Goal: Task Accomplishment & Management: Manage account settings

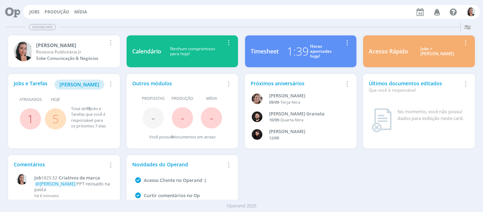
scroll to position [39, 0]
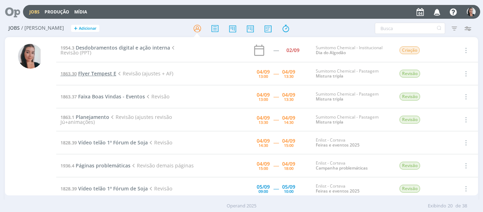
click at [99, 71] on span "Flyer Tempest E" at bounding box center [97, 73] width 38 height 7
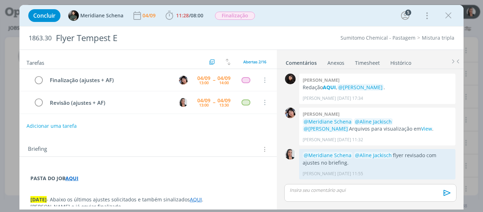
scroll to position [644, 0]
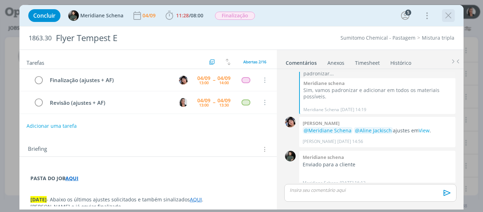
click at [448, 17] on icon "dialog" at bounding box center [448, 15] width 11 height 11
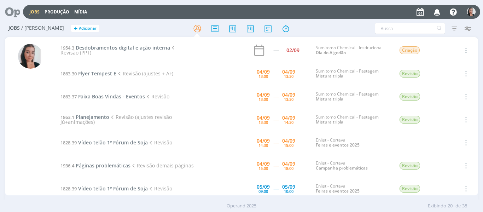
click at [103, 98] on span "Faixa Boas Vindas - Eventos" at bounding box center [111, 96] width 67 height 7
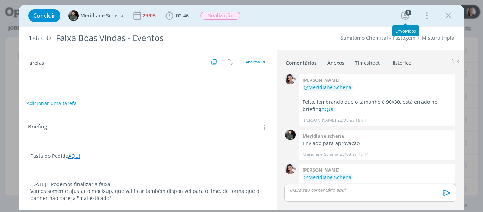
scroll to position [160, 0]
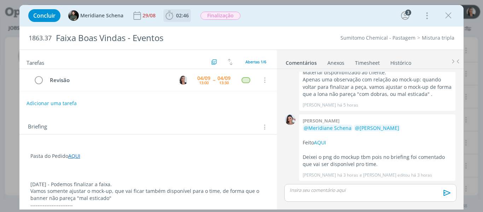
click at [166, 20] on icon "dialog" at bounding box center [169, 15] width 11 height 11
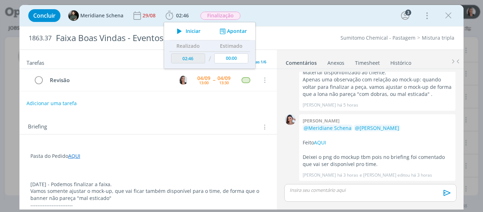
drag, startPoint x: 194, startPoint y: 28, endPoint x: 268, endPoint y: 10, distance: 76.6
click at [194, 29] on span "Iniciar" at bounding box center [193, 31] width 15 height 5
click at [326, 17] on div "Concluir Meridiane Schena 29/08 02:46 Iniciar Apontar Data * 04/09/2025 Horas *…" at bounding box center [242, 15] width 434 height 17
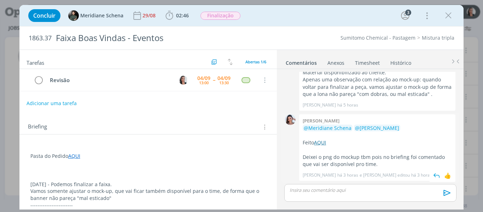
click at [317, 142] on link "AQUI" at bounding box center [320, 142] width 12 height 7
click at [335, 18] on div "Concluir Meridiane Schena 29/08 02:46 Parar Apontar Data * 04/09/2025 Horas * 0…" at bounding box center [242, 15] width 434 height 17
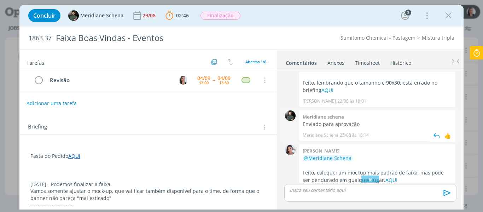
scroll to position [0, 0]
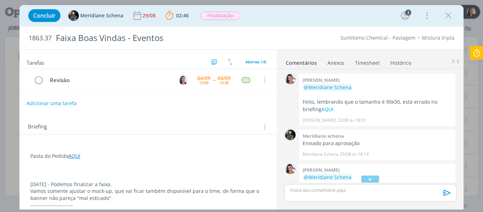
click at [370, 177] on icon "dialog" at bounding box center [369, 178] width 7 height 7
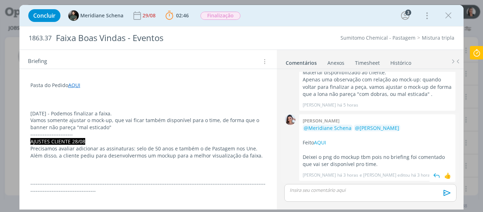
scroll to position [125, 0]
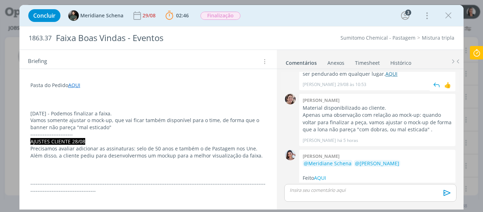
click at [385, 74] on link "AQUI" at bounding box center [391, 73] width 12 height 7
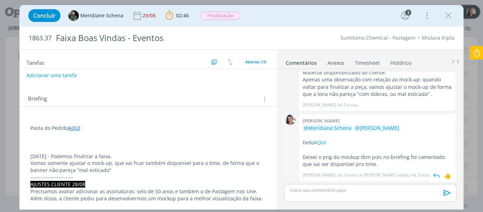
scroll to position [0, 0]
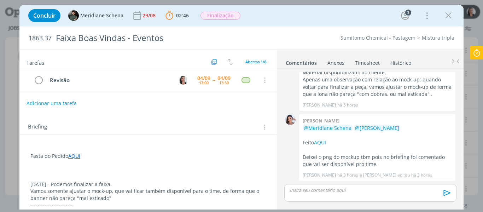
click at [311, 191] on p "dialog" at bounding box center [370, 190] width 160 height 6
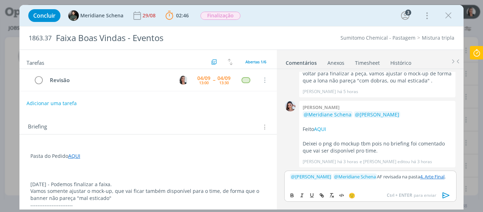
click at [415, 175] on p "﻿ @ Aline Jackisch ﻿ ﻿ @ Meridiane Schena ﻿ AF revisada na pasta 4. Arte Final ." at bounding box center [370, 176] width 160 height 6
click at [442, 182] on div "﻿ @ Aline Jackisch ﻿ ﻿ @ Meridiane Schena ﻿ AF revisada na pasta 4. Arte Final ." at bounding box center [370, 179] width 172 height 18
click at [444, 178] on p "﻿ @ Aline Jackisch ﻿ ﻿ @ Meridiane Schena ﻿ AF revisada na pasta 4. Arte Final ." at bounding box center [370, 176] width 160 height 6
drag, startPoint x: 289, startPoint y: 182, endPoint x: 292, endPoint y: 187, distance: 6.2
click at [290, 182] on div "﻿ @ Aline Jackisch ﻿ ﻿ @ Meridiane Schena ﻿ AF revisada na pasta 4. Arte Final …" at bounding box center [370, 179] width 172 height 18
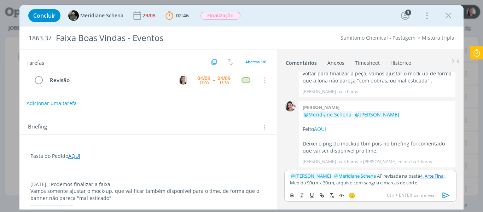
click at [396, 180] on p "﻿ @ Aline Jackisch ﻿ ﻿ @ Meridiane Schena ﻿ AF revisada na pasta 4. Arte Final …" at bounding box center [370, 178] width 160 height 13
click at [438, 187] on div "﻿ @ Aline Jackisch ﻿ ﻿ @ Meridiane Schena ﻿ AF revisada na pasta 4. Arte Final …" at bounding box center [370, 179] width 172 height 18
click at [444, 193] on icon "dialog" at bounding box center [445, 195] width 7 height 6
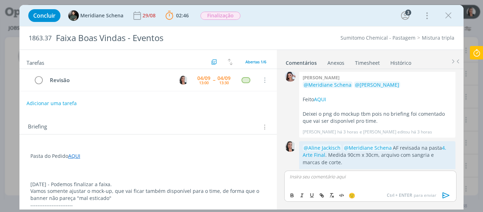
scroll to position [215, 0]
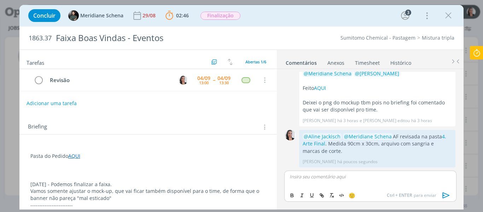
click at [478, 54] on icon at bounding box center [476, 53] width 13 height 14
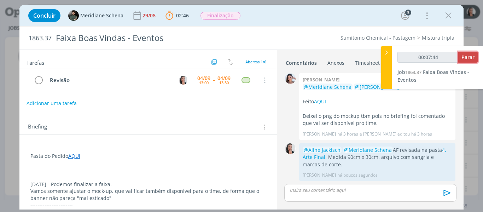
click at [465, 56] on span "Parar" at bounding box center [467, 57] width 13 height 7
click at [469, 58] on span "Parar" at bounding box center [467, 57] width 13 height 7
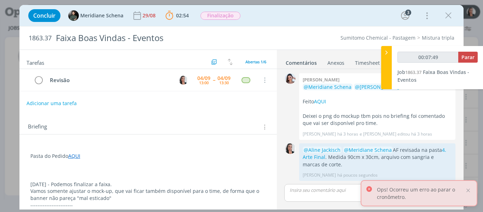
type input "00:08:00"
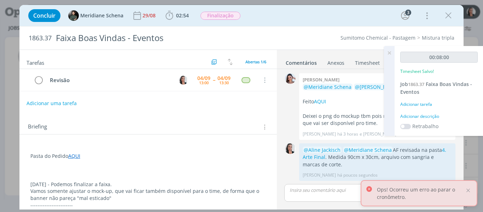
click at [428, 116] on div "Adicionar descrição" at bounding box center [438, 116] width 77 height 6
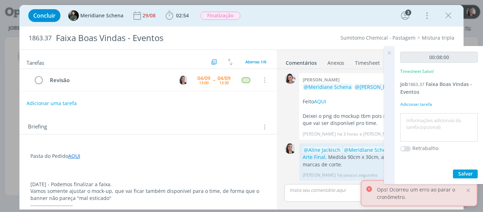
click at [432, 122] on textarea at bounding box center [439, 127] width 74 height 25
type textarea "revisão AF"
click at [470, 171] on span "Salvar" at bounding box center [465, 173] width 14 height 7
click at [37, 79] on icon "dialog" at bounding box center [39, 80] width 10 height 11
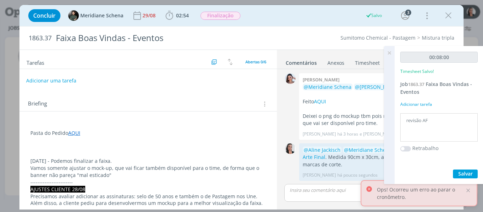
click at [46, 82] on button "Adicionar uma tarefa" at bounding box center [51, 81] width 50 height 12
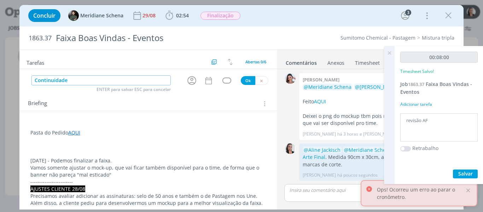
type input "Continuidade"
click at [194, 76] on div "dialog" at bounding box center [193, 81] width 14 height 12
click at [191, 79] on icon "dialog" at bounding box center [191, 80] width 11 height 11
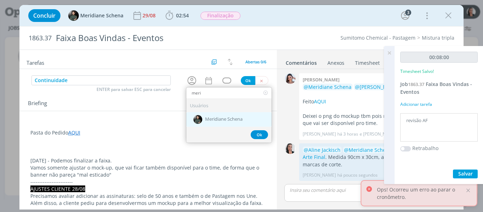
type input "meri"
click at [220, 121] on span "Meridiane Schena" at bounding box center [223, 120] width 37 height 6
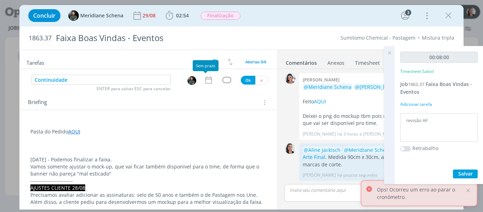
click at [205, 79] on icon "dialog" at bounding box center [208, 79] width 6 height 7
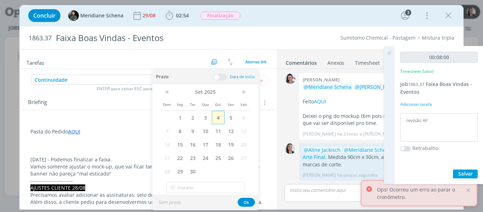
click at [220, 117] on span "4" at bounding box center [218, 117] width 13 height 13
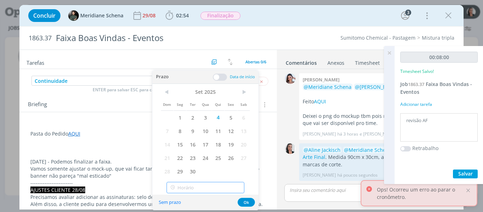
type input "14:00"
click at [209, 188] on input "14:00" at bounding box center [205, 187] width 78 height 11
click at [179, 166] on div "14:00" at bounding box center [206, 168] width 79 height 13
drag, startPoint x: 243, startPoint y: 201, endPoint x: 243, endPoint y: 192, distance: 9.5
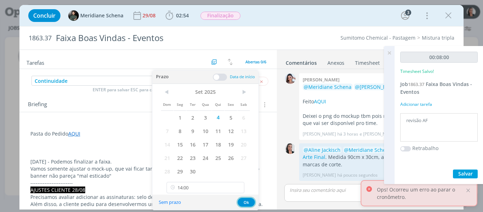
click at [243, 201] on button "Ok" at bounding box center [245, 202] width 17 height 9
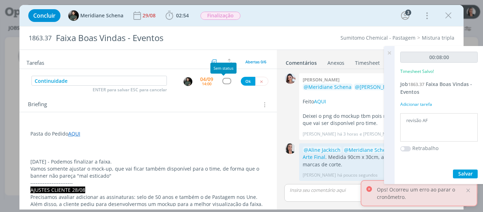
click at [222, 81] on div "dialog" at bounding box center [226, 81] width 9 height 6
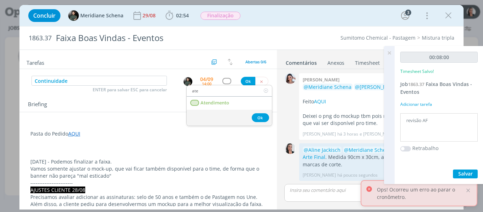
type input "ate"
click at [219, 100] on span "Atendimento" at bounding box center [214, 103] width 29 height 6
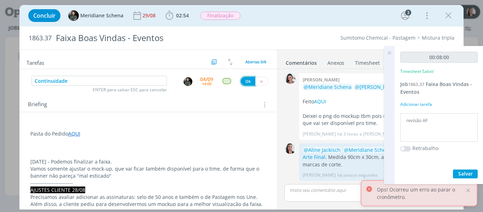
click at [243, 82] on button "Ok" at bounding box center [248, 81] width 14 height 9
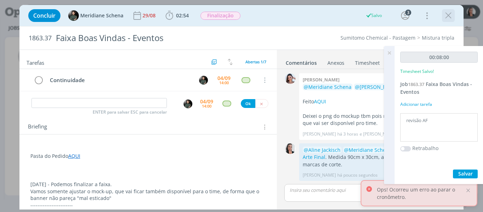
click at [448, 13] on icon "dialog" at bounding box center [448, 15] width 11 height 11
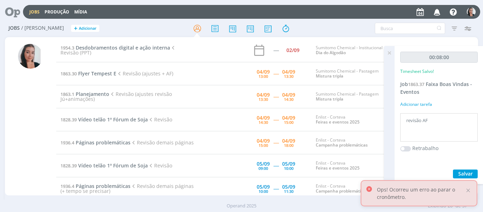
click at [387, 52] on icon at bounding box center [389, 53] width 13 height 14
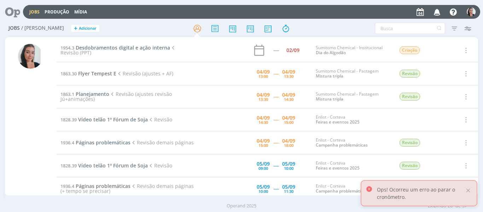
click at [330, 28] on div "Filtros Filtrar Limpar Tipo Jobs e Tarefas Data Personalizado a Situação dos jo…" at bounding box center [399, 28] width 151 height 11
click at [93, 76] on span "Flyer Tempest E" at bounding box center [97, 73] width 38 height 7
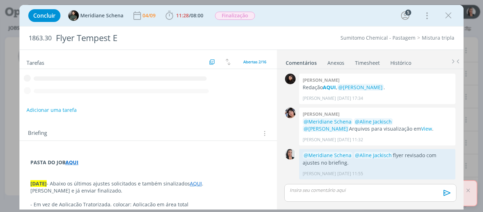
scroll to position [644, 0]
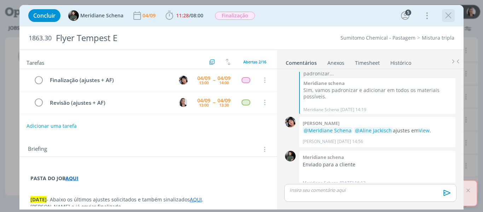
click at [449, 17] on icon "dialog" at bounding box center [448, 15] width 11 height 11
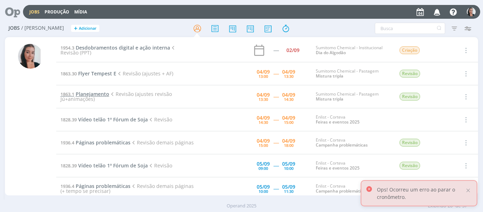
click at [90, 93] on span "Planejamento" at bounding box center [93, 93] width 34 height 7
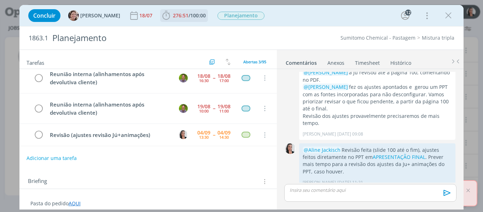
click at [161, 18] on icon "dialog" at bounding box center [166, 15] width 11 height 11
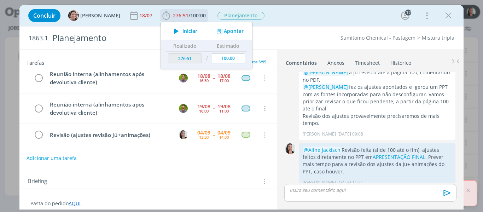
click at [173, 30] on icon "dialog" at bounding box center [176, 31] width 12 height 9
click at [337, 15] on div "Concluir Aline Jackisch 18/07 276:51 / 100:00 Parar Apontar Data * 04/09/2025 H…" at bounding box center [242, 15] width 434 height 17
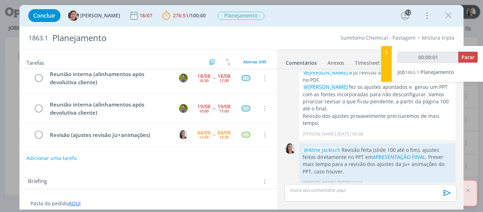
type input "00:00:02"
click at [383, 59] on div at bounding box center [386, 64] width 11 height 36
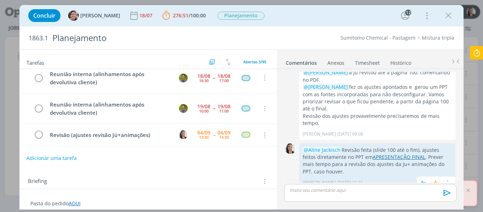
click at [372, 153] on link "APRESENTAÇÃO FINAL" at bounding box center [398, 156] width 53 height 7
click at [331, 190] on p "dialog" at bounding box center [370, 190] width 160 height 6
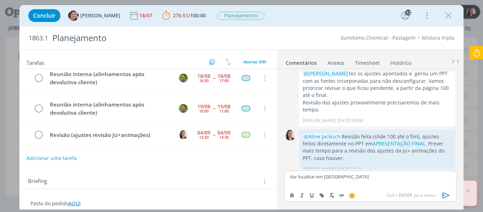
click at [474, 54] on icon at bounding box center [476, 53] width 13 height 14
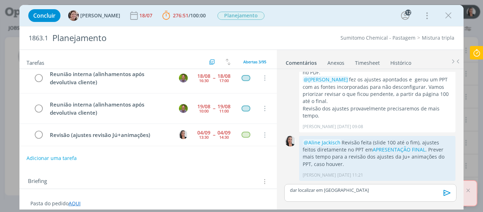
scroll to position [1046, 0]
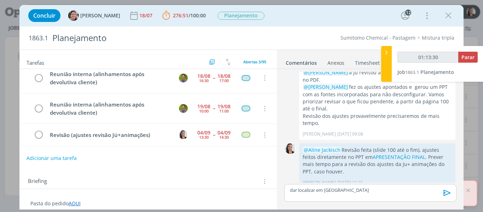
type input "01:13:31"
click at [387, 60] on div at bounding box center [386, 64] width 11 height 36
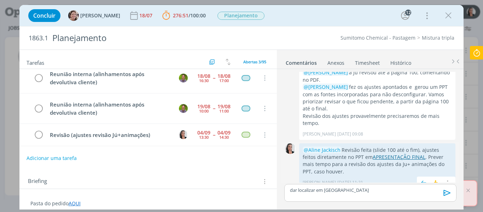
click at [386, 153] on link "APRESENTAÇÃO FINAL" at bounding box center [398, 156] width 53 height 7
click at [341, 189] on p "dar localizar em Tempest" at bounding box center [370, 190] width 160 height 6
click at [0, 0] on div "🙂 Ctrl + ENTER para enviar" at bounding box center [0, 0] width 0 height 0
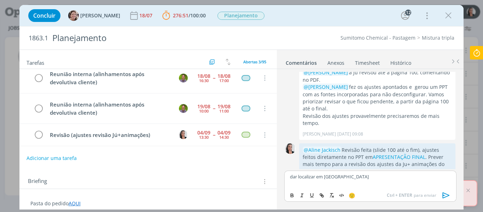
click at [354, 189] on div "🙂 Ctrl + ENTER para enviar" at bounding box center [369, 194] width 171 height 13
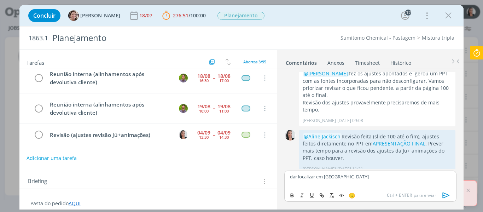
click at [357, 181] on div "dar localizar em Tempest" at bounding box center [370, 179] width 172 height 18
click at [321, 179] on p "﻿ @ Todos ﻿ apreentação revisada na pasta" at bounding box center [370, 176] width 160 height 6
click at [405, 178] on p "﻿ @ Todos ﻿ apresentação revisada na pasta" at bounding box center [370, 176] width 160 height 6
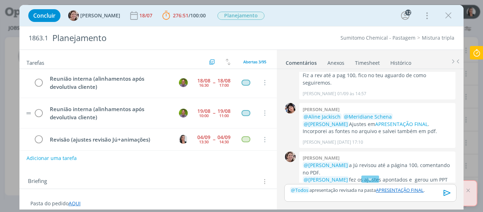
scroll to position [0, 0]
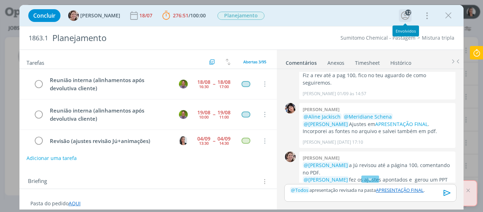
click at [409, 16] on icon "dialog" at bounding box center [405, 15] width 11 height 11
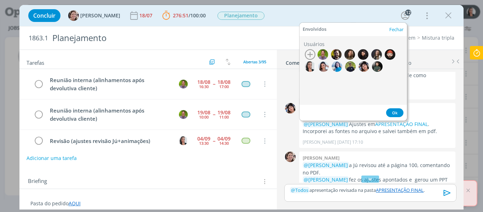
click at [336, 15] on div "Concluir Aline Jackisch 18/07 276:51 / 100:00 Parar Apontar Data * 04/09/2025 H…" at bounding box center [242, 15] width 434 height 17
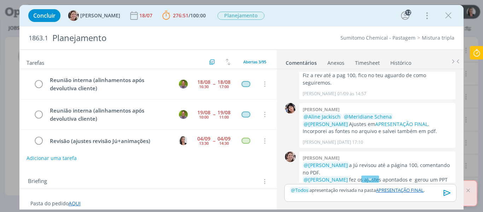
click at [321, 191] on p "﻿ @ Todos ﻿ apresentação revisada na pasta APRESENTAÇÃO FINAL ." at bounding box center [370, 190] width 160 height 6
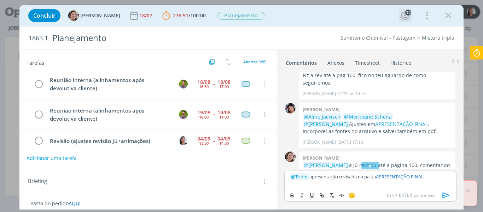
click at [405, 16] on icon "dialog" at bounding box center [405, 15] width 11 height 11
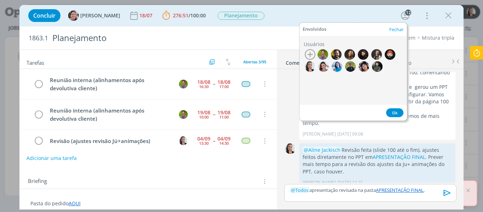
click at [378, 10] on div "Concluir Aline Jackisch 18/07 276:51 / 100:00 Parar Apontar Data * 04/09/2025 H…" at bounding box center [242, 15] width 434 height 17
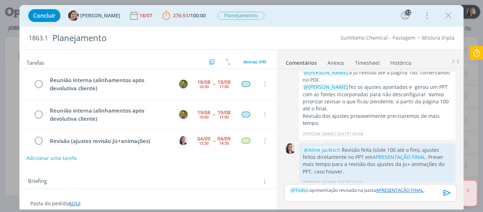
click at [476, 51] on icon at bounding box center [476, 53] width 13 height 14
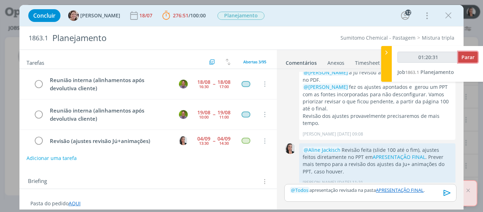
click at [467, 60] on span "Parar" at bounding box center [467, 57] width 13 height 7
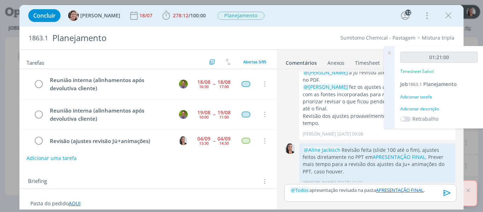
drag, startPoint x: 428, startPoint y: 109, endPoint x: 431, endPoint y: 107, distance: 4.4
click at [431, 107] on div "Adicionar descrição" at bounding box center [438, 109] width 77 height 6
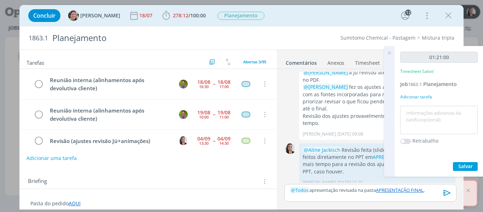
drag, startPoint x: 432, startPoint y: 107, endPoint x: 437, endPoint y: 113, distance: 8.3
click at [437, 113] on textarea at bounding box center [439, 119] width 74 height 25
type textarea "revisão ajustes JJu"
drag, startPoint x: 468, startPoint y: 166, endPoint x: 472, endPoint y: 163, distance: 5.7
click at [469, 166] on span "Salvar" at bounding box center [465, 166] width 14 height 7
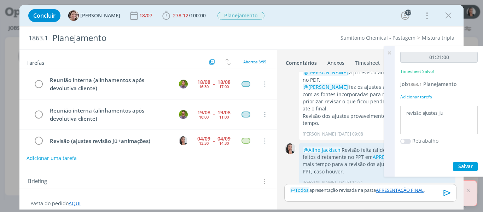
click at [448, 191] on icon "dialog" at bounding box center [447, 192] width 11 height 11
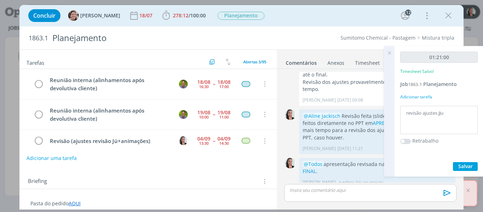
click at [387, 53] on icon at bounding box center [389, 53] width 13 height 14
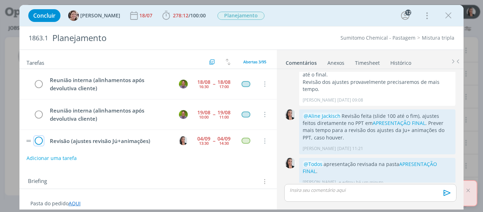
click at [39, 141] on icon "dialog" at bounding box center [39, 141] width 10 height 11
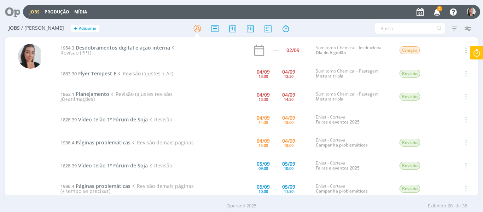
click at [116, 117] on span "Vídeo telão 1º Fórum de Soja" at bounding box center [113, 119] width 70 height 7
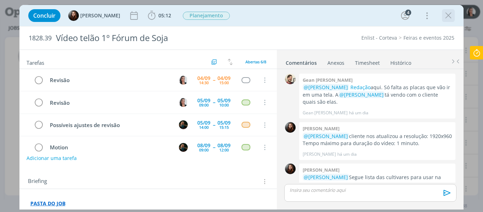
scroll to position [61, 0]
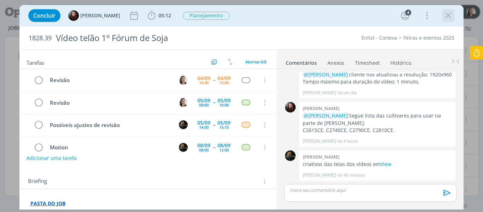
click at [445, 17] on icon "dialog" at bounding box center [448, 15] width 11 height 11
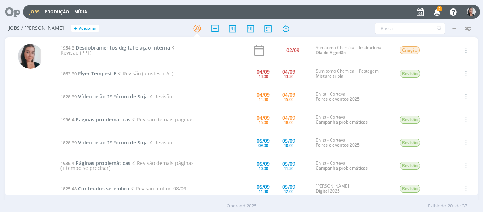
click at [439, 13] on icon "button" at bounding box center [437, 12] width 12 height 12
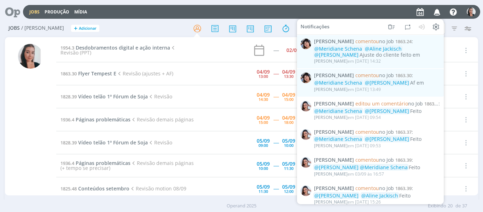
click at [439, 13] on icon "button" at bounding box center [437, 12] width 12 height 12
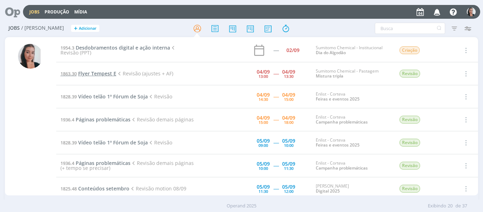
click at [93, 71] on span "Flyer Tempest E" at bounding box center [97, 73] width 38 height 7
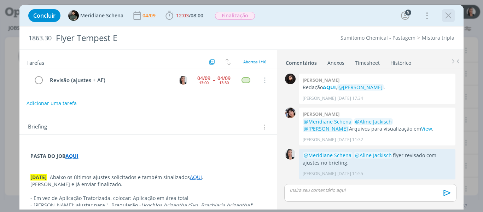
scroll to position [678, 0]
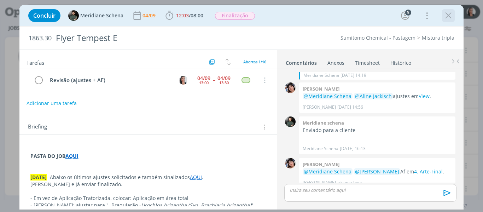
click at [450, 16] on icon "dialog" at bounding box center [448, 15] width 11 height 11
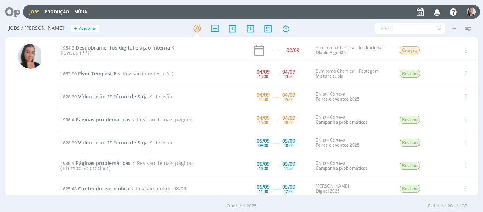
click at [108, 96] on span "Vídeo telão 1º Fórum de Soja" at bounding box center [113, 96] width 70 height 7
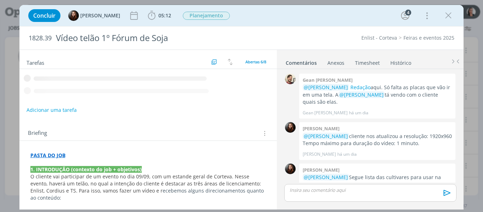
scroll to position [61, 0]
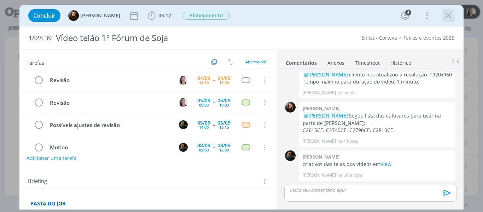
click at [449, 17] on icon "dialog" at bounding box center [448, 15] width 11 height 11
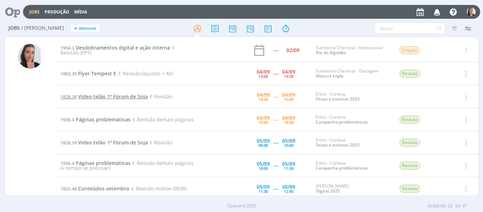
click at [117, 94] on span "Vídeo telão 1º Fórum de Soja" at bounding box center [113, 96] width 70 height 7
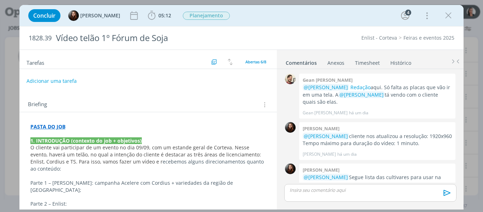
scroll to position [61, 0]
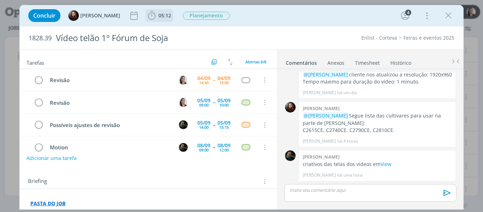
drag, startPoint x: 149, startPoint y: 15, endPoint x: 160, endPoint y: 24, distance: 14.1
click at [149, 15] on icon "dialog" at bounding box center [151, 15] width 11 height 11
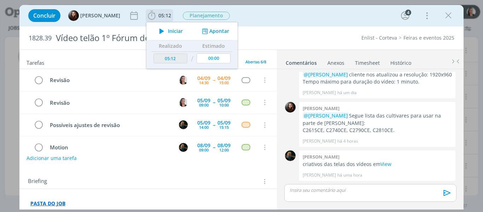
click at [170, 32] on span "Iniciar" at bounding box center [175, 31] width 15 height 5
click at [265, 11] on div "Concluir Eduarda Pereira 05:12 Parar Apontar Data * 04/09/2025 Horas * 00:00 Ta…" at bounding box center [242, 15] width 434 height 17
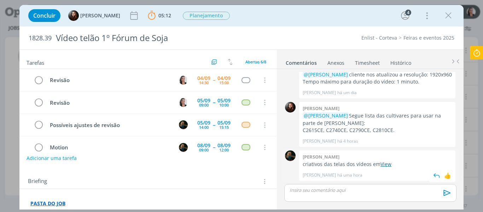
click at [387, 163] on link "View" at bounding box center [385, 163] width 11 height 7
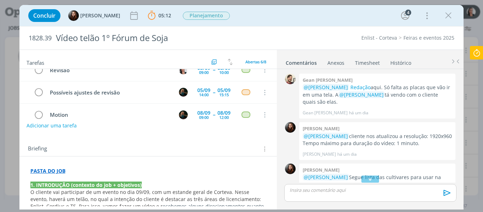
scroll to position [141, 0]
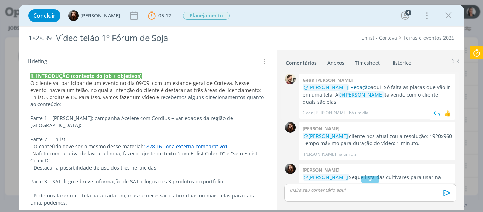
click at [350, 89] on link "Redação" at bounding box center [360, 87] width 20 height 7
click at [295, 19] on div "Concluir Eduarda Pereira 05:12 Parar Apontar Data * 04/09/2025 Horas * 00:00 Ta…" at bounding box center [242, 15] width 434 height 17
click at [166, 143] on link "1828.16 Lona externa comparativo1" at bounding box center [185, 146] width 84 height 7
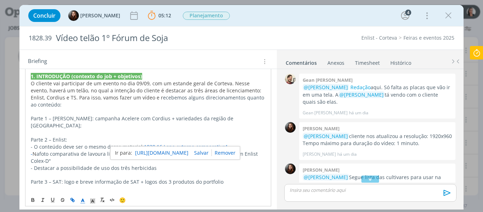
click at [160, 153] on link "https://sobeae.sharepoint.com/:i:/s/SOBEAE/EXe678mRhbZLnmav8kOSRZgBq4OfECaULFpj…" at bounding box center [161, 152] width 53 height 9
click at [196, 129] on p "dialog" at bounding box center [148, 132] width 235 height 7
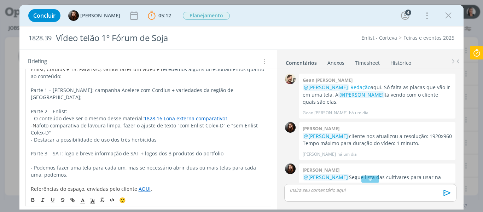
scroll to position [177, 0]
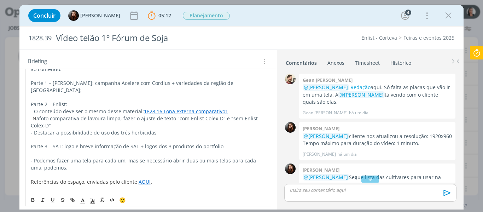
click at [260, 16] on div "Concluir Eduarda Pereira 05:12 Parar Apontar Data * 04/09/2025 Horas * 00:00 Ta…" at bounding box center [242, 15] width 434 height 17
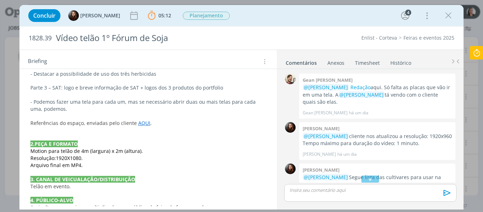
scroll to position [247, 0]
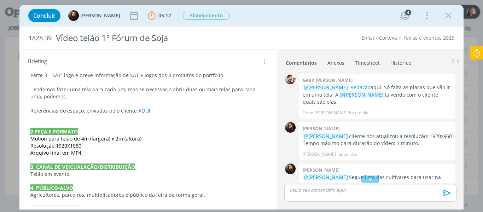
click at [141, 107] on link "AQUI" at bounding box center [144, 110] width 12 height 7
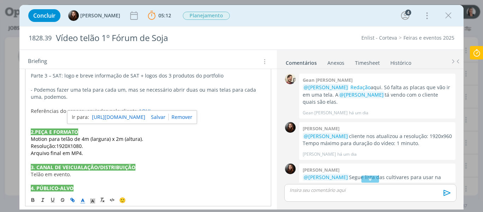
click at [143, 116] on link "https://sobeae.sharepoint.com/:f:/s/SOBEAE/EuO7j80GZO1Nia-yT_i6-DUBmsNqhsDkDuGV…" at bounding box center [118, 116] width 53 height 9
click at [193, 142] on p "Resolução: 1920X1080." at bounding box center [148, 145] width 235 height 7
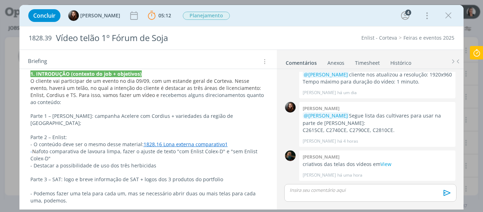
scroll to position [141, 0]
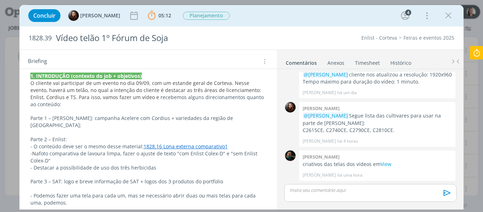
click at [369, 5] on div "Concluir Eduarda Pereira 05:12 Parar Apontar Data * 04/09/2025 Horas * 00:00 Ta…" at bounding box center [241, 15] width 444 height 21
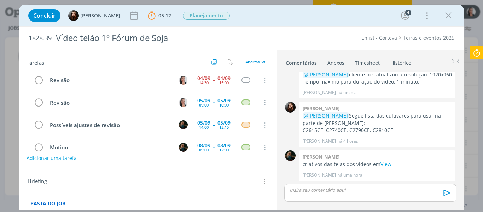
click at [258, 24] on div "Concluir Eduarda Pereira 05:12 Parar Apontar Data * 04/09/2025 Horas * 00:00 Ta…" at bounding box center [241, 15] width 444 height 21
click at [477, 54] on icon at bounding box center [476, 53] width 13 height 14
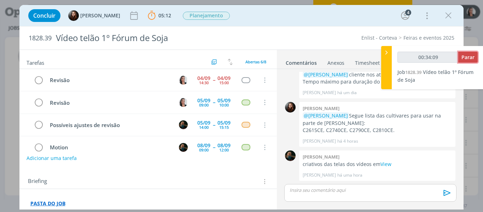
click at [466, 61] on button "Parar" at bounding box center [467, 57] width 19 height 11
type input "00:37:24"
click at [466, 61] on button "Parar" at bounding box center [467, 57] width 19 height 11
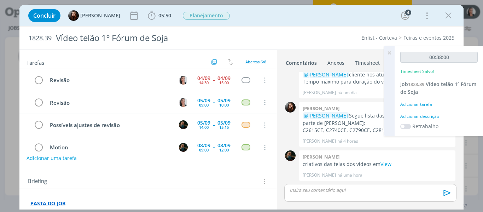
click at [423, 118] on div "Adicionar descrição" at bounding box center [438, 116] width 77 height 6
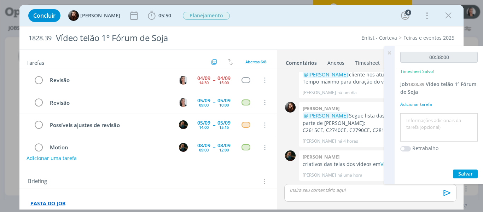
click at [423, 118] on textarea at bounding box center [439, 127] width 74 height 25
click at [390, 51] on icon at bounding box center [389, 53] width 13 height 14
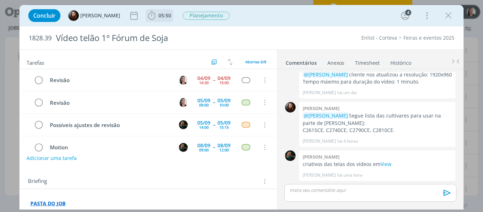
click at [151, 18] on icon "dialog" at bounding box center [151, 15] width 11 height 11
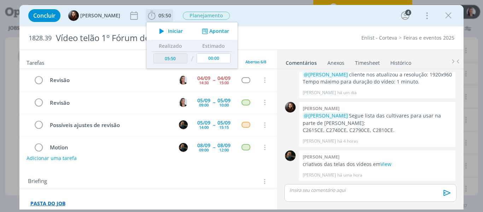
click at [171, 30] on span "Iniciar" at bounding box center [175, 31] width 15 height 5
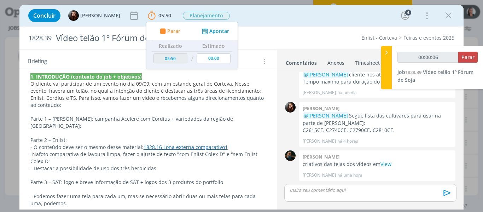
scroll to position [106, 0]
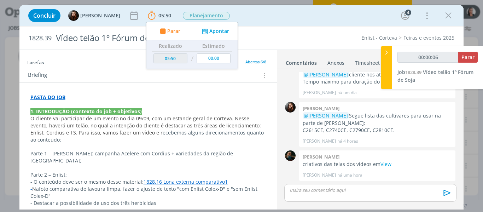
click at [87, 96] on p "PASTA DO JOB" at bounding box center [148, 97] width 236 height 7
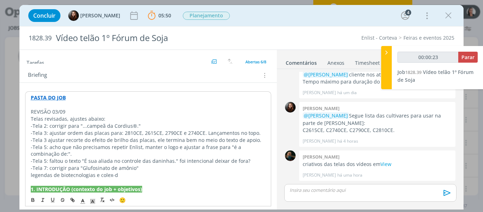
click at [60, 111] on p "REVISÃO 03/09" at bounding box center [148, 111] width 235 height 7
click at [93, 201] on line "dialog" at bounding box center [93, 201] width 2 height 0
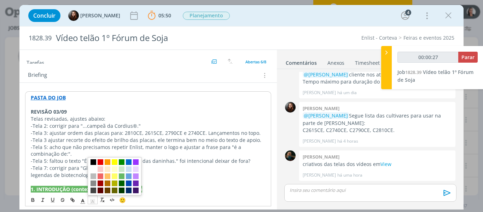
click at [96, 162] on span "dialog" at bounding box center [115, 176] width 54 height 38
click at [94, 160] on span "dialog" at bounding box center [93, 162] width 6 height 6
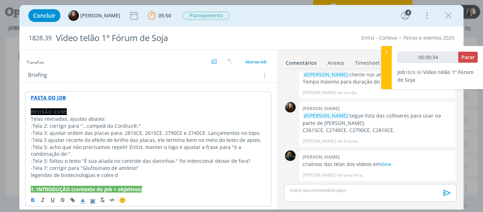
drag, startPoint x: 81, startPoint y: 200, endPoint x: 81, endPoint y: 182, distance: 17.3
click at [81, 199] on icon "dialog" at bounding box center [83, 201] width 6 height 6
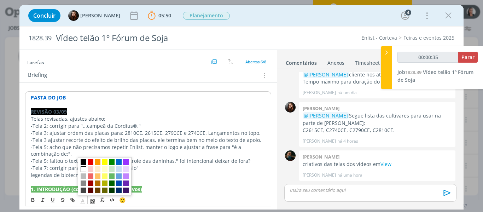
click at [85, 167] on span "dialog" at bounding box center [84, 169] width 6 height 6
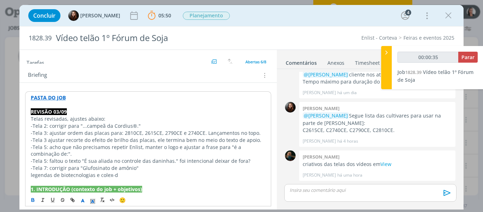
click at [85, 128] on p "-Tela 2: corrigir para "...campeã da Cordius®."" at bounding box center [148, 125] width 235 height 7
click at [80, 117] on p "Telas revisadas, ajustes abaixo:" at bounding box center [148, 118] width 235 height 7
click at [79, 117] on p "Telas revisadas, ajustes abaixo:" at bounding box center [148, 118] width 235 height 7
click at [78, 117] on p "Telas revisadas, ajustes abaixo:" at bounding box center [148, 118] width 235 height 7
click at [76, 118] on p "Telas revisadas, ajustes abaixo:" at bounding box center [148, 118] width 235 height 7
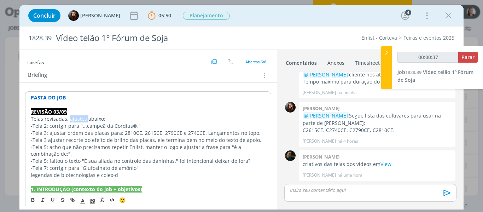
click at [76, 118] on p "Telas revisadas, ajustes abaixo:" at bounding box center [148, 118] width 235 height 7
click at [167, 118] on p "Telas revisadas, ajustes abaixo:" at bounding box center [148, 118] width 236 height 7
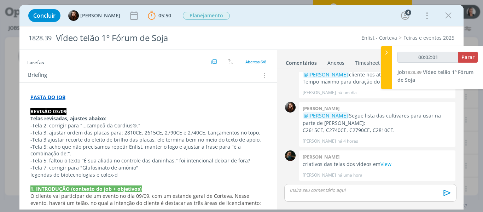
click at [415, 191] on p "dialog" at bounding box center [370, 190] width 160 height 6
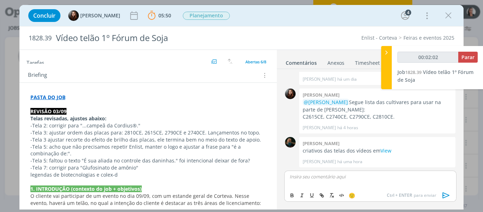
type input "00:02:03"
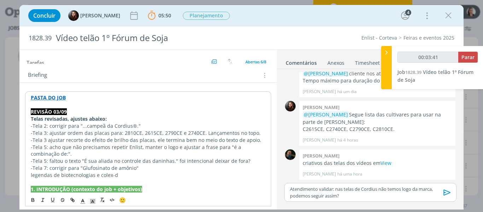
click at [258, 140] on p "-Tela 3 ajustar recorte do efeito de brilho das placas, ele termina bem no meio…" at bounding box center [148, 139] width 235 height 7
type input "00:03:42"
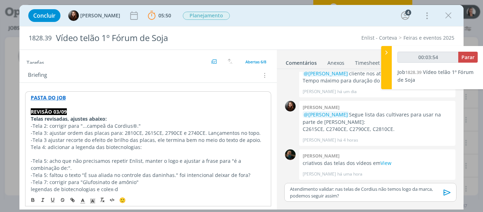
click at [31, 148] on p "Tela 4: adicionar a legenda das biotecnologias:" at bounding box center [148, 146] width 235 height 7
click at [253, 173] on p "-Tela 5: faltou o texto "É sua aliada no controle das daninhas." foi intenciona…" at bounding box center [148, 174] width 236 height 7
click at [114, 183] on p "-Tela 5: adicionar a legenda do Cole-x-D:" at bounding box center [148, 181] width 236 height 7
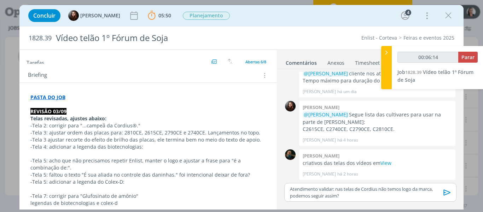
click at [116, 153] on p "dialog" at bounding box center [148, 153] width 236 height 7
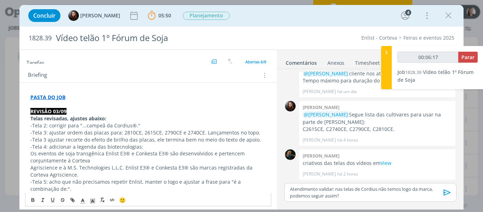
click at [30, 167] on p "Agriscience e à M.S. Technologies L.L.C. Enlist E3® e Conkesta E3® são marcas r…" at bounding box center [148, 171] width 236 height 14
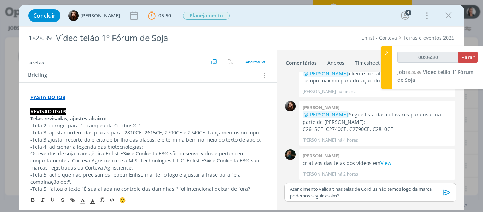
click at [121, 166] on p "Os eventos de soja transgênica Enlist E3® e Conkesta E3® são desenvolvidos e pe…" at bounding box center [148, 160] width 236 height 21
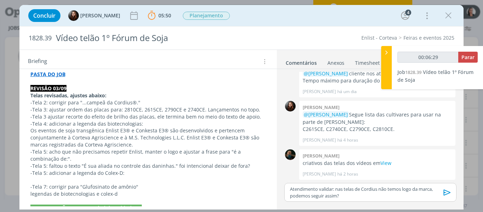
scroll to position [141, 0]
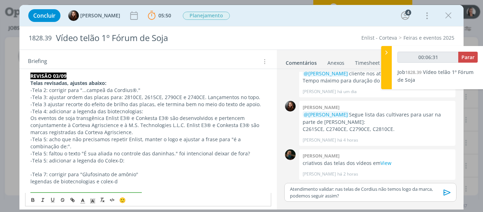
click at [125, 166] on p "dialog" at bounding box center [148, 167] width 236 height 7
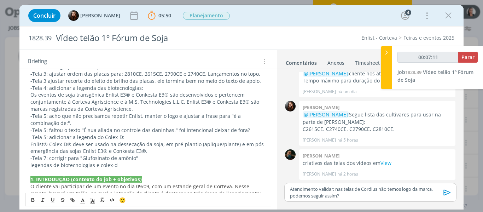
scroll to position [212, 0]
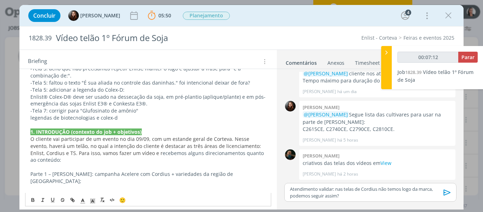
click at [81, 121] on p "legendas de biotecnologias e colex-d" at bounding box center [148, 117] width 236 height 7
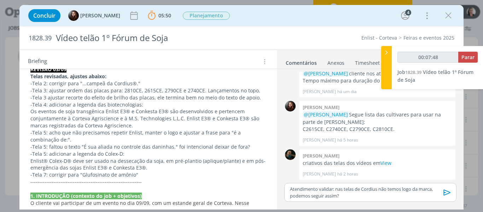
scroll to position [141, 0]
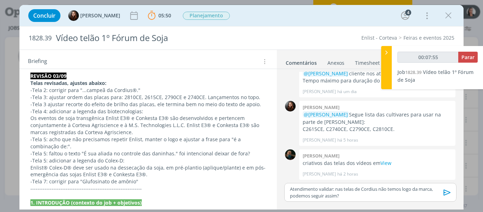
click at [289, 187] on div "Atendimento validar: nas telas de Cordius não temos logo da marca, podemos segu…" at bounding box center [370, 192] width 172 height 19
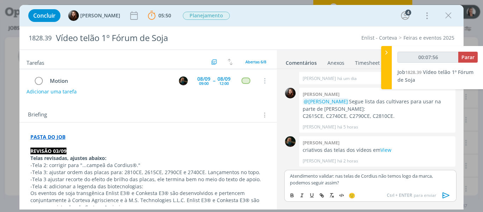
scroll to position [0, 0]
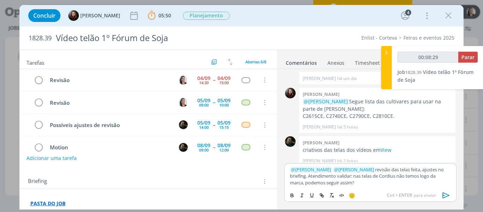
click at [445, 193] on icon "dialog" at bounding box center [445, 195] width 7 height 6
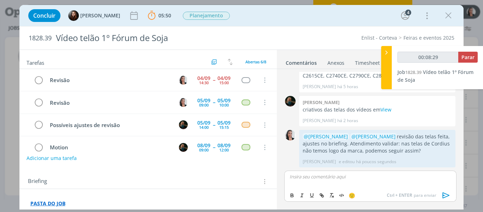
type input "00:08:30"
click at [468, 60] on span "Parar" at bounding box center [467, 57] width 13 height 7
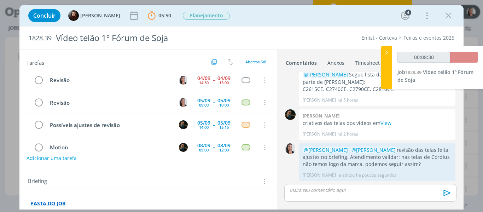
scroll to position [102, 0]
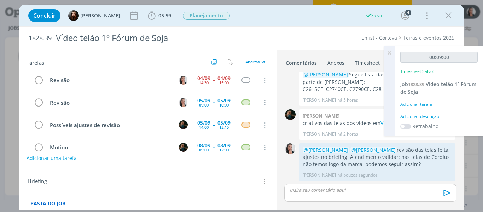
click at [428, 118] on div "Adicionar descrição" at bounding box center [438, 116] width 77 height 6
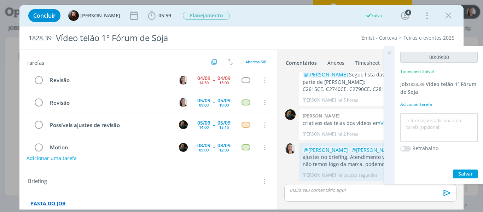
click at [439, 125] on textarea at bounding box center [439, 127] width 74 height 25
type textarea "revisão telas"
click at [462, 172] on span "Salvar" at bounding box center [465, 173] width 14 height 7
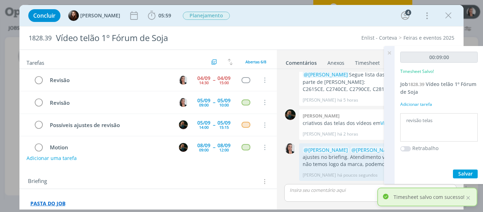
click at [389, 53] on icon at bounding box center [389, 53] width 13 height 14
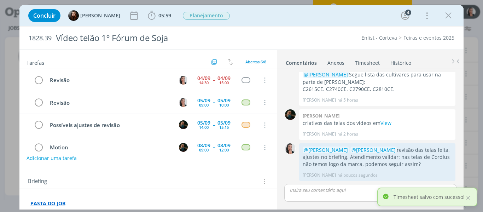
click at [360, 60] on link "Timesheet" at bounding box center [366, 61] width 25 height 10
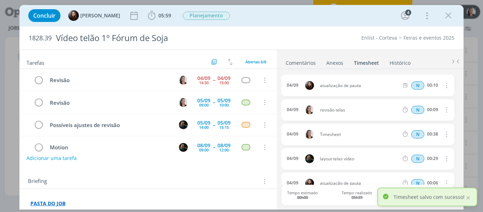
click at [445, 111] on icon "dialog" at bounding box center [446, 109] width 8 height 8
click at [417, 135] on link "Editar" at bounding box center [426, 133] width 56 height 11
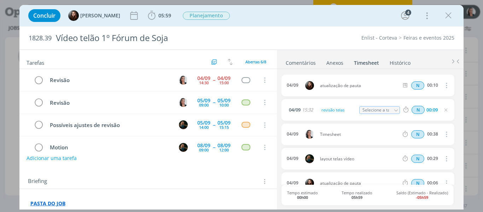
drag, startPoint x: 443, startPoint y: 108, endPoint x: 445, endPoint y: 113, distance: 5.7
click at [443, 108] on icon "dialog" at bounding box center [446, 110] width 6 height 6
click at [443, 135] on icon "dialog" at bounding box center [446, 134] width 8 height 8
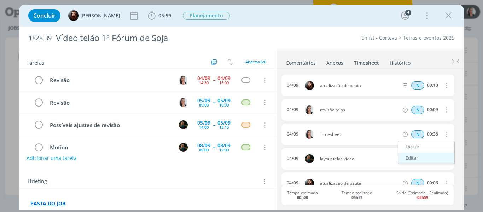
drag, startPoint x: 417, startPoint y: 158, endPoint x: 410, endPoint y: 156, distance: 7.6
click at [417, 158] on link "Editar" at bounding box center [426, 157] width 56 height 11
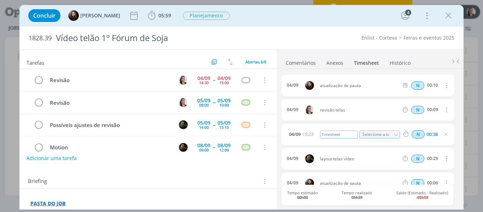
click at [344, 134] on div "Timesheet" at bounding box center [339, 134] width 38 height 8
click at [345, 133] on div "Timesheet" at bounding box center [339, 134] width 38 height 8
click at [346, 133] on div "Timesheet" at bounding box center [339, 134] width 38 height 8
click at [337, 135] on div "Timesheet" at bounding box center [339, 134] width 38 height 8
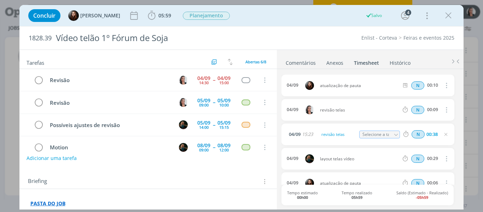
click at [295, 66] on link "Comentários" at bounding box center [300, 61] width 31 height 10
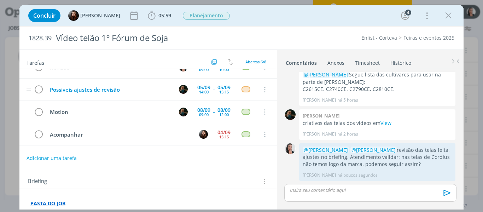
scroll to position [0, 0]
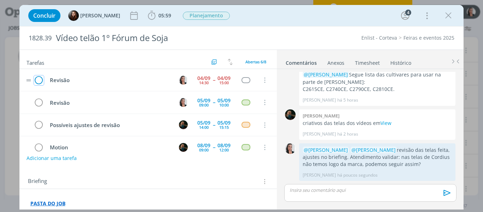
click at [39, 78] on icon "dialog" at bounding box center [39, 80] width 10 height 11
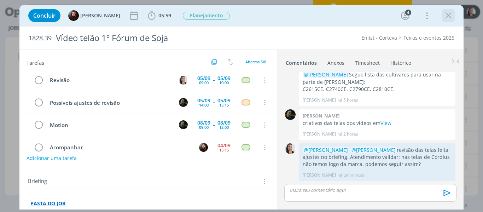
click at [448, 19] on icon "dialog" at bounding box center [448, 15] width 11 height 11
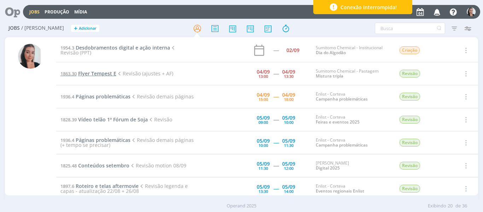
click at [101, 76] on span "Flyer Tempest E" at bounding box center [97, 73] width 38 height 7
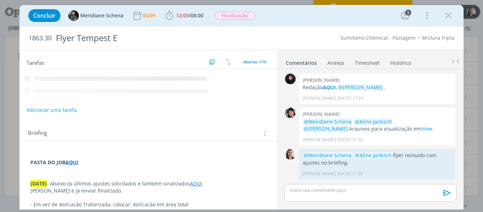
scroll to position [678, 0]
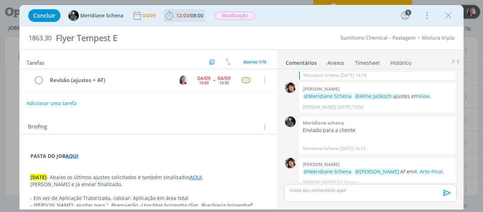
click at [170, 15] on icon "dialog" at bounding box center [169, 15] width 11 height 11
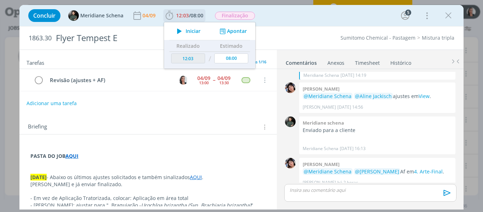
click at [182, 32] on icon "dialog" at bounding box center [179, 31] width 12 height 9
click at [268, 13] on div "Concluir Meridiane Schena 04/09 12:03 / 08:00 Iniciar Apontar Data * 04/09/2025…" at bounding box center [242, 15] width 434 height 17
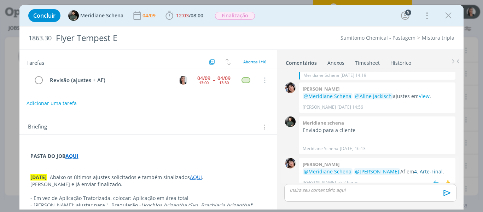
click at [423, 168] on link "4. Arte-Final" at bounding box center [428, 171] width 29 height 7
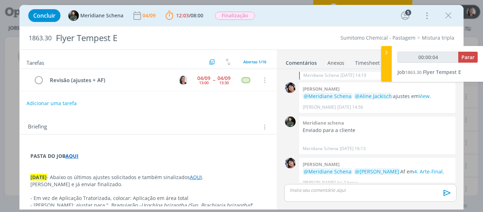
type input "00:00:05"
click at [387, 63] on div at bounding box center [386, 64] width 11 height 36
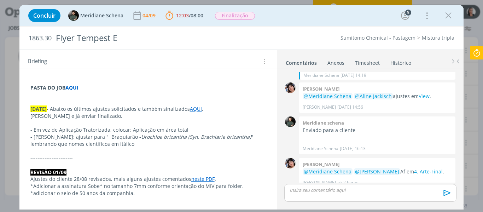
scroll to position [71, 0]
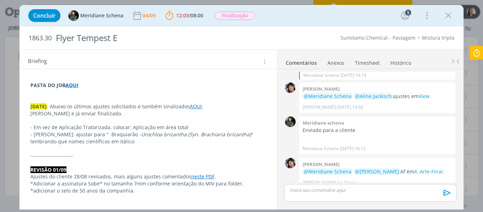
click at [197, 109] on link "AQUI" at bounding box center [196, 106] width 12 height 7
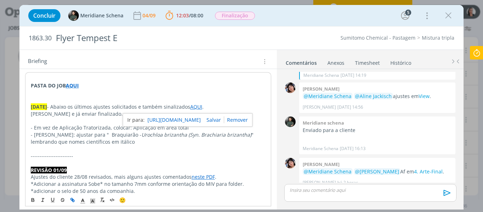
click at [199, 120] on link "https://sobeae.sharepoint.com/:b:/s/SOBEAE/EQE5iRFvOwJBgk8mUXqjoVMBGunWcUrE35Jg…" at bounding box center [173, 119] width 53 height 9
drag, startPoint x: 308, startPoint y: 18, endPoint x: 302, endPoint y: 19, distance: 5.7
click at [308, 18] on div "Concluir Meridiane Schena 04/09 12:03 / 08:00 Parar Apontar Data * 04/09/2025 H…" at bounding box center [242, 15] width 434 height 17
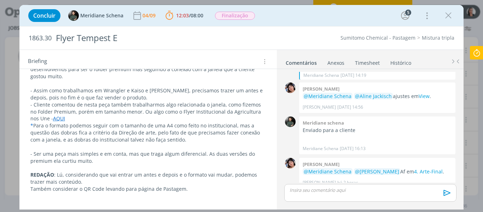
scroll to position [565, 0]
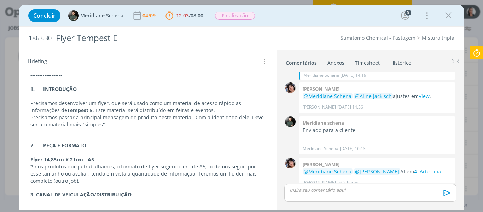
click at [316, 194] on div "dialog" at bounding box center [370, 193] width 172 height 18
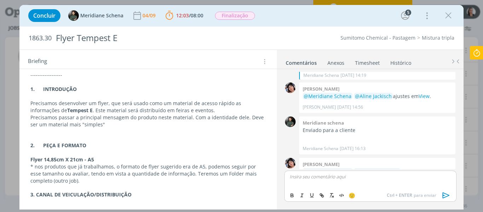
scroll to position [692, 0]
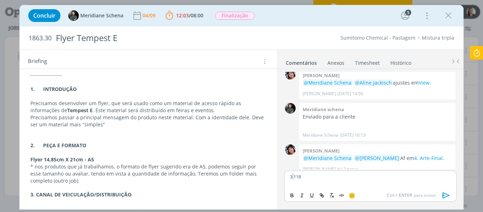
click at [294, 177] on p "3,118" at bounding box center [370, 176] width 160 height 6
click at [296, 176] on p "3,118" at bounding box center [370, 176] width 160 height 6
click at [296, 175] on p "3,118" at bounding box center [370, 176] width 160 height 6
click at [299, 177] on p "6,237" at bounding box center [370, 176] width 160 height 6
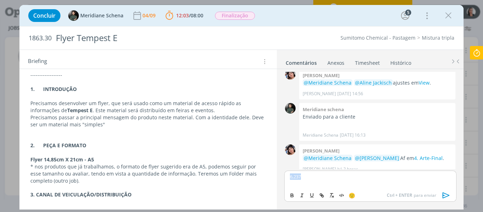
click at [299, 177] on p "6,237" at bounding box center [370, 176] width 160 height 6
click at [300, 176] on p "6,237" at bounding box center [370, 176] width 160 height 6
click at [305, 17] on div "Concluir Meridiane Schena 04/09 12:03 / 08:00 Parar Apontar Data * 04/09/2025 H…" at bounding box center [242, 15] width 434 height 17
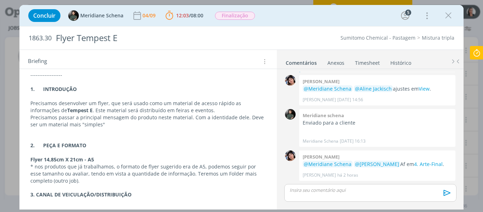
scroll to position [678, 0]
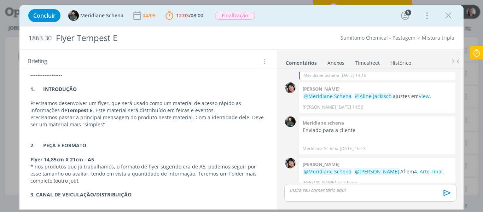
drag, startPoint x: 320, startPoint y: 21, endPoint x: 343, endPoint y: 16, distance: 23.9
click at [320, 21] on div "Concluir Meridiane Schena 04/09 12:03 / 08:00 Parar Apontar Data * 04/09/2025 H…" at bounding box center [242, 15] width 434 height 17
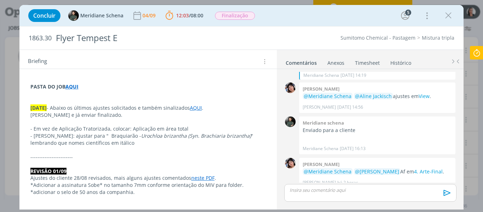
scroll to position [71, 0]
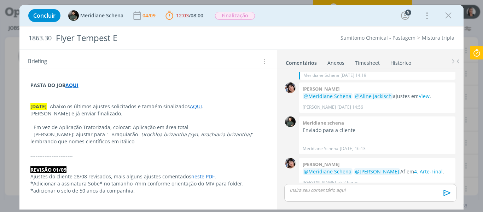
click at [317, 11] on div "Concluir Meridiane Schena 04/09 12:03 / 08:00 Parar Apontar Data * 04/09/2025 H…" at bounding box center [242, 15] width 434 height 17
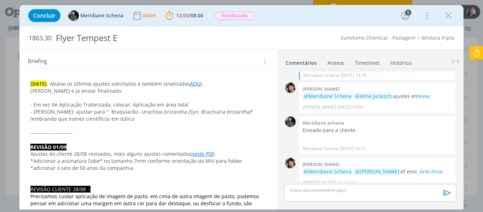
scroll to position [106, 0]
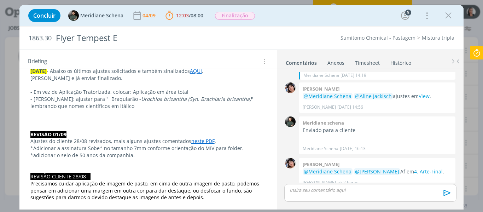
click at [340, 195] on div "dialog" at bounding box center [370, 193] width 172 height 18
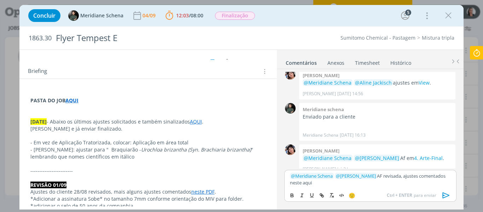
scroll to position [0, 0]
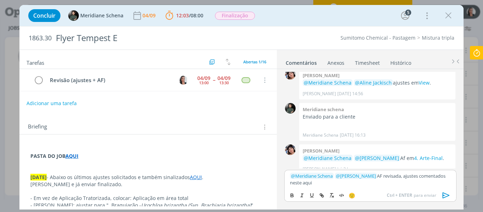
click at [106, 159] on p "PASTA DO JOB AQUI" at bounding box center [148, 155] width 236 height 7
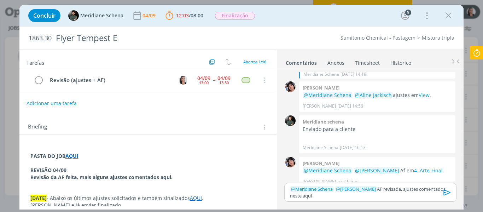
click at [180, 175] on p "Revisão da AF feita, mais alguns ajustes comentados aqui." at bounding box center [148, 177] width 236 height 7
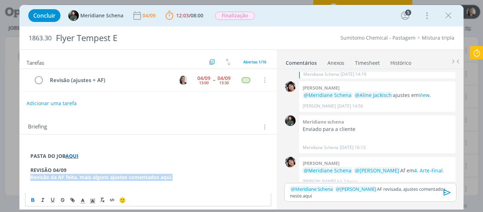
drag, startPoint x: 179, startPoint y: 176, endPoint x: 12, endPoint y: 176, distance: 167.1
click at [12, 176] on div "Concluir Meridiane Schena 04/09 12:03 / 08:00 Parar Apontar Data * 04/09/2025 H…" at bounding box center [241, 106] width 483 height 212
click at [152, 181] on p "﻿" at bounding box center [148, 184] width 236 height 7
click at [156, 174] on p "Revisão da AF feita, mais alguns ajustes comentados aqui." at bounding box center [148, 177] width 236 height 7
drag, startPoint x: 123, startPoint y: 177, endPoint x: 163, endPoint y: 177, distance: 39.2
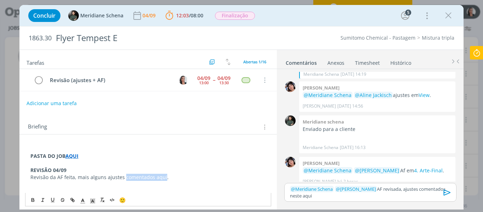
click at [162, 177] on p "Revisão da AF feita, mais alguns ajustes comentados aqui." at bounding box center [148, 177] width 236 height 7
click at [75, 198] on button "dialog" at bounding box center [73, 199] width 10 height 8
paste input "https://sobeae.sharepoint.com/:b:/s/SOBEAE/EVB0dix-6WhCqvU0s_dgwZABzjAMgd4grUce…"
type input "https://sobeae.sharepoint.com/:b:/s/SOBEAE/EVB0dix-6WhCqvU0s_dgwZABzjAMgd4grUce…"
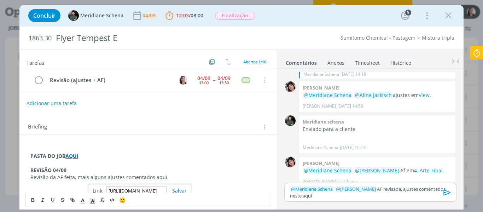
click at [181, 189] on link "dialog" at bounding box center [176, 190] width 20 height 7
click at [58, 167] on strong "REVISÃO 04/09" at bounding box center [48, 169] width 36 height 7
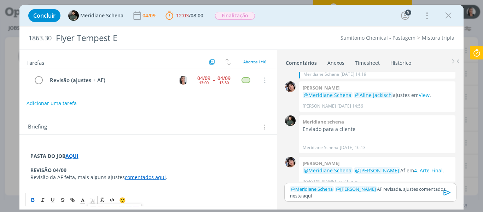
click at [96, 202] on span "dialog" at bounding box center [93, 199] width 10 height 8
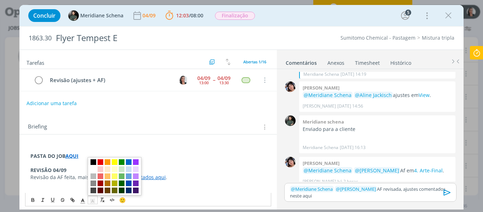
click at [93, 161] on span "dialog" at bounding box center [93, 162] width 6 height 6
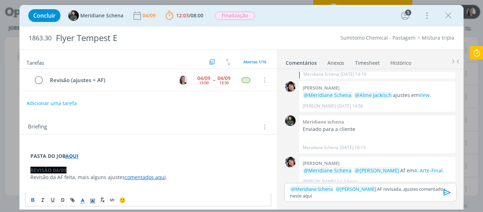
drag, startPoint x: 84, startPoint y: 201, endPoint x: 81, endPoint y: 199, distance: 4.0
click at [83, 201] on icon "dialog" at bounding box center [83, 201] width 6 height 6
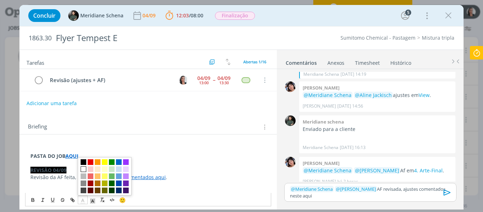
click at [82, 170] on span "dialog" at bounding box center [84, 169] width 6 height 6
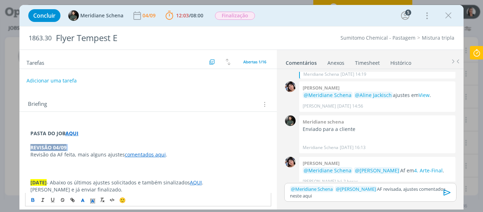
scroll to position [35, 0]
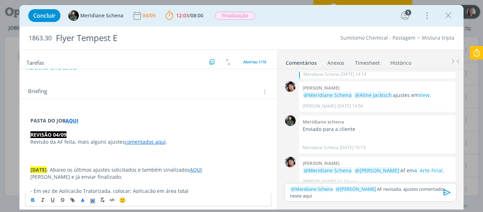
click at [102, 156] on p "dialog" at bounding box center [148, 155] width 236 height 7
click at [88, 152] on p "dialog" at bounding box center [148, 148] width 236 height 7
drag, startPoint x: 388, startPoint y: 187, endPoint x: 400, endPoint y: 187, distance: 12.7
click at [388, 187] on p "﻿ @ Meridiane Schena ﻿ ﻿ @ Eliana Hochscheidt ﻿ AF revisada, ajustes comentados…" at bounding box center [370, 192] width 160 height 13
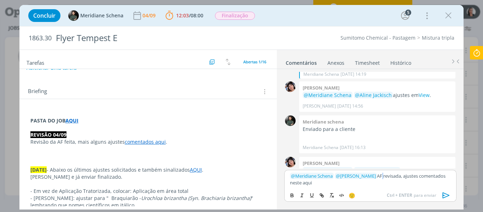
scroll to position [692, 0]
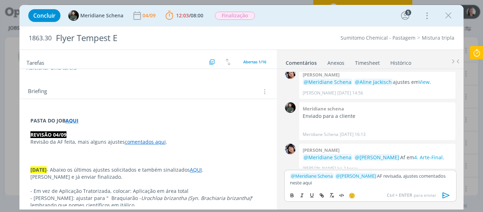
click at [401, 187] on div "﻿ @ Meridiane Schena ﻿ ﻿ @ Eliana Hochscheidt ﻿ AF revisada, ajustes comentados…" at bounding box center [370, 179] width 172 height 18
click at [433, 174] on p "﻿ @ Meridiane Schena ﻿ ﻿ @ Eliana Hochscheidt ﻿ AF revisada, ajustes comentados…" at bounding box center [370, 178] width 160 height 13
drag, startPoint x: 427, startPoint y: 176, endPoint x: 434, endPoint y: 184, distance: 10.8
click at [434, 184] on p "﻿ @ Meridiane Schena ﻿ ﻿ @ Eliana Hochscheidt ﻿ AF revisada, ajustes comentados…" at bounding box center [370, 178] width 160 height 13
click at [445, 196] on icon "dialog" at bounding box center [446, 195] width 11 height 11
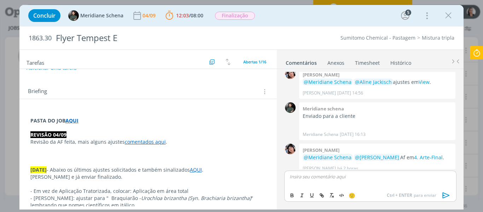
scroll to position [0, 0]
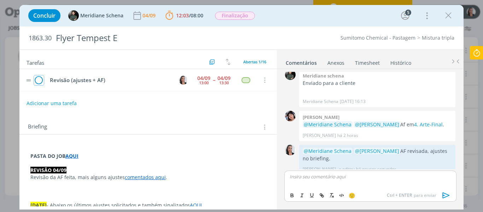
click at [35, 79] on icon "dialog" at bounding box center [39, 80] width 10 height 11
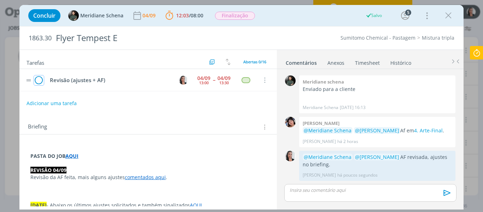
scroll to position [712, 0]
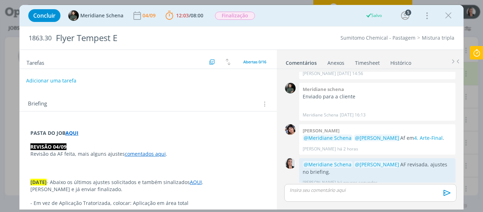
click at [53, 78] on button "Adicionar uma tarefa" at bounding box center [51, 81] width 50 height 12
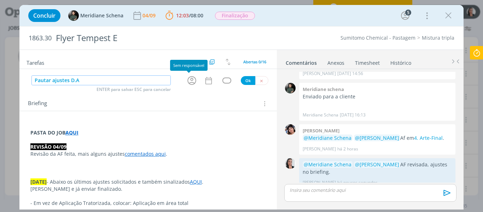
click at [186, 81] on icon "dialog" at bounding box center [191, 80] width 11 height 11
type input "Pautar ajustes D.A"
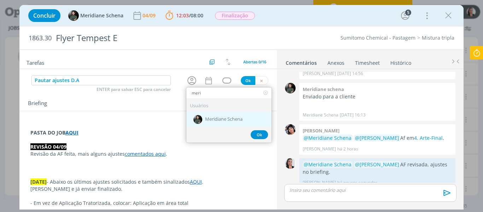
type input "meri"
click at [236, 117] on span "Meridiane Schena" at bounding box center [223, 120] width 37 height 6
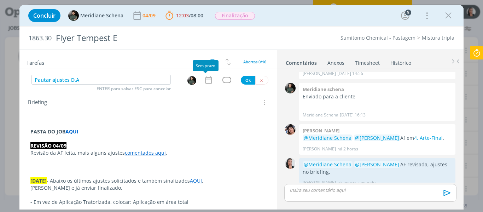
click at [204, 81] on icon "dialog" at bounding box center [208, 79] width 9 height 9
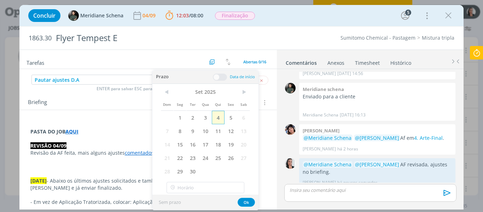
click at [218, 114] on span "4" at bounding box center [218, 117] width 13 height 13
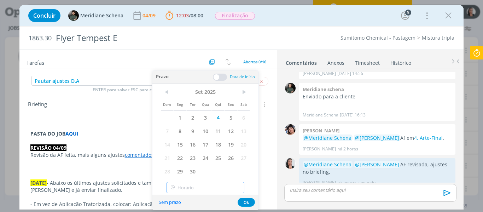
type input "17:00"
click at [201, 188] on input "17:00" at bounding box center [205, 187] width 78 height 11
click at [181, 166] on div "17:00" at bounding box center [206, 168] width 79 height 13
click at [248, 200] on button "Ok" at bounding box center [245, 202] width 17 height 9
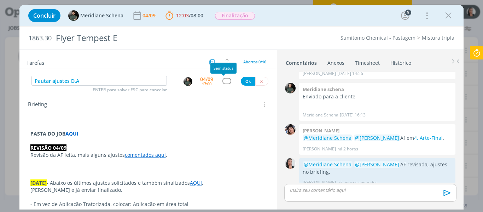
click at [222, 83] on div "dialog" at bounding box center [226, 81] width 9 height 6
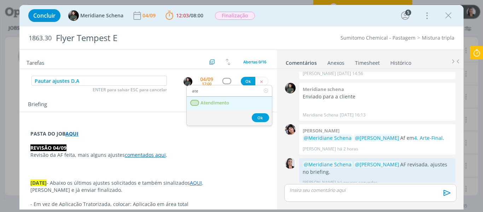
type input "ate"
drag, startPoint x: 225, startPoint y: 105, endPoint x: 235, endPoint y: 90, distance: 18.2
click at [225, 105] on span "Atendimento" at bounding box center [214, 103] width 29 height 6
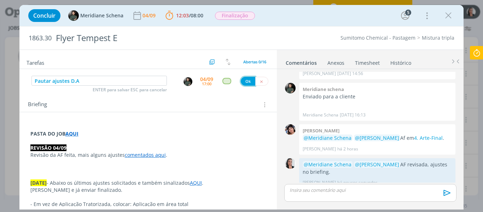
click at [244, 82] on button "Ok" at bounding box center [248, 81] width 14 height 9
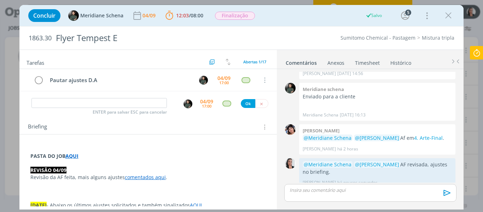
click at [477, 52] on icon at bounding box center [476, 53] width 13 height 14
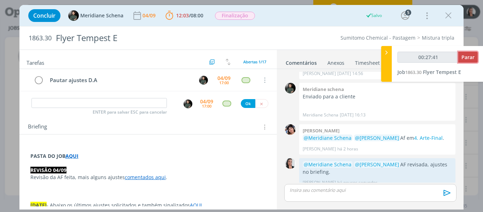
click at [469, 61] on button "Parar" at bounding box center [467, 57] width 19 height 11
click at [468, 59] on span "Parar" at bounding box center [467, 57] width 13 height 7
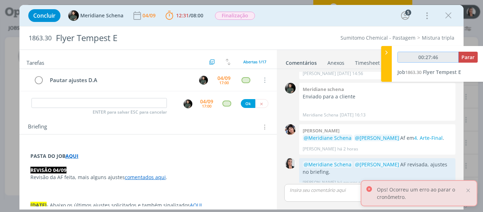
type input "00:28:00"
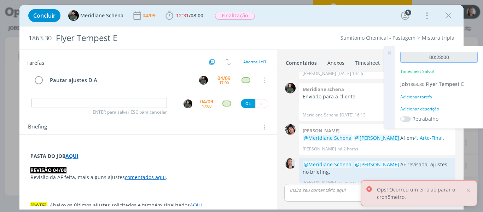
click at [468, 57] on input "00:28:00" at bounding box center [438, 57] width 77 height 11
click at [425, 108] on div "Adicionar descrição" at bounding box center [438, 109] width 77 height 6
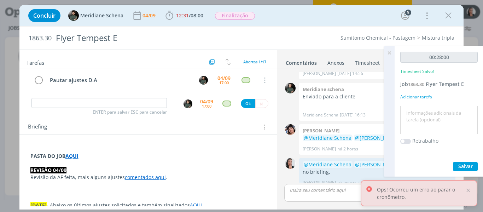
click at [425, 110] on textarea at bounding box center [439, 119] width 74 height 25
type textarea "revisão AF"
click at [464, 164] on span "Salvar" at bounding box center [465, 166] width 14 height 7
drag, startPoint x: 390, startPoint y: 52, endPoint x: 315, endPoint y: 5, distance: 88.7
click at [390, 52] on icon at bounding box center [389, 53] width 13 height 14
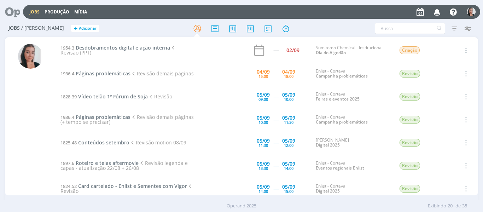
click at [102, 70] on span "Páginas problemáticas" at bounding box center [103, 73] width 55 height 7
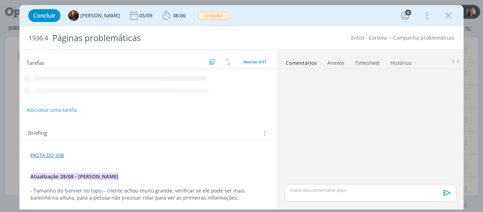
click at [322, 18] on div "Concluir Tayná Morsch 05/09 38:06 Iniciar Apontar Data * 04/09/2025 Horas * 00:…" at bounding box center [242, 15] width 434 height 17
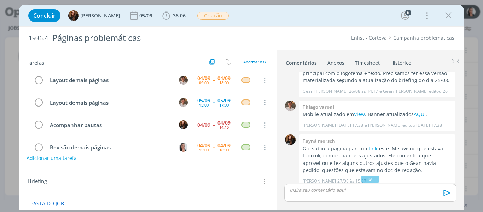
scroll to position [552, 0]
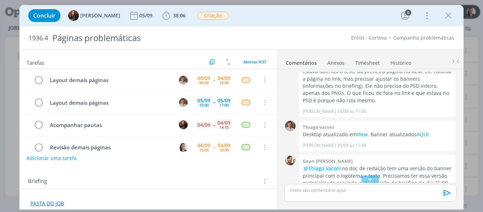
drag, startPoint x: 369, startPoint y: 179, endPoint x: 315, endPoint y: 25, distance: 163.3
click at [368, 179] on icon "dialog" at bounding box center [369, 178] width 7 height 7
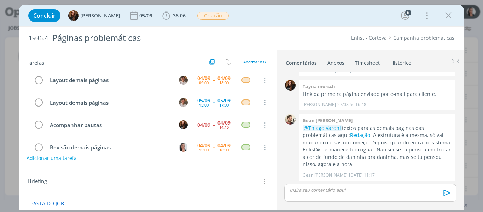
click at [308, 13] on div "Concluir Tayná Morsch 05/09 38:06 Iniciar Apontar Data * 04/09/2025 Horas * 00:…" at bounding box center [242, 15] width 434 height 17
click at [58, 203] on link "PASTA DO JOB" at bounding box center [47, 203] width 34 height 7
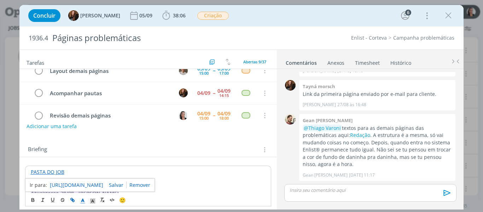
scroll to position [71, 0]
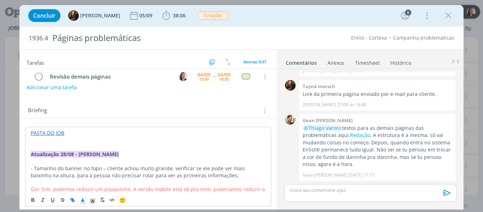
click at [58, 134] on link "PASTA DO JOB" at bounding box center [48, 132] width 34 height 7
click at [59, 136] on p "PASTA DO JOB" at bounding box center [148, 132] width 235 height 7
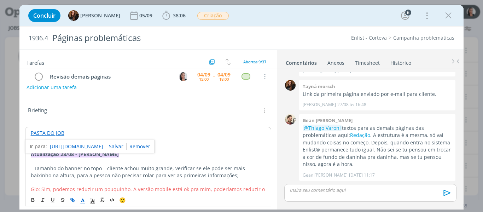
click at [66, 146] on link "https://sobeae.sharepoint.com/:f:/s/SOBEAE/EsCYtb4WRSxIs_bNAY-vYmgBMVuY7ttRspPS…" at bounding box center [76, 146] width 53 height 9
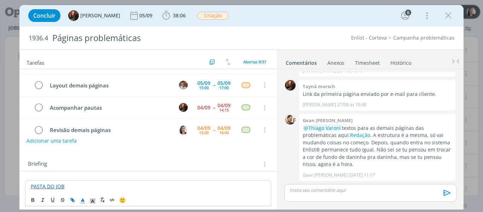
scroll to position [0, 0]
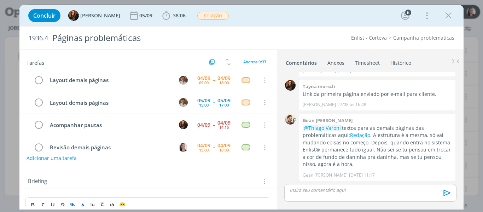
click at [245, 19] on div "Concluir Tayná Morsch 05/09 38:06 Iniciar Apontar Data * 04/09/2025 Horas * 00:…" at bounding box center [242, 15] width 434 height 17
click at [161, 12] on icon "dialog" at bounding box center [166, 15] width 11 height 11
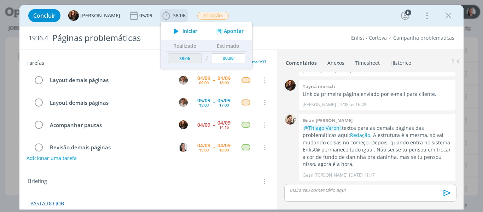
click at [187, 32] on span "Iniciar" at bounding box center [189, 31] width 15 height 5
click at [245, 12] on div "Concluir Tayná Morsch 05/09 38:06 Iniciar Apontar Data * 04/09/2025 Horas * 00:…" at bounding box center [242, 15] width 434 height 17
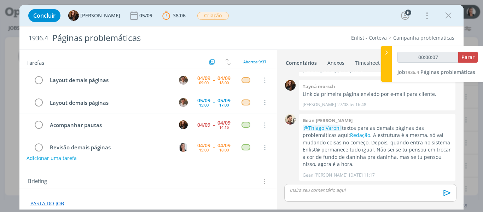
type input "00:00:08"
click at [387, 55] on icon at bounding box center [386, 52] width 7 height 7
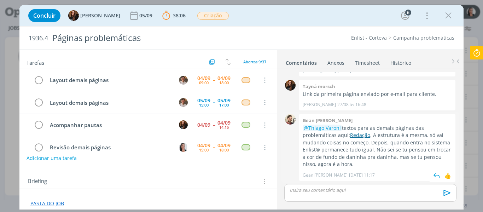
click at [350, 134] on link "Redação" at bounding box center [360, 134] width 20 height 7
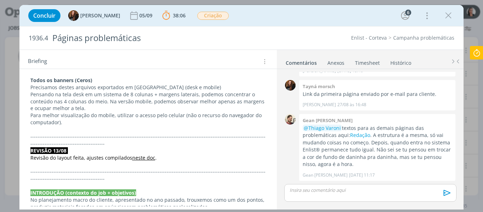
scroll to position [777, 0]
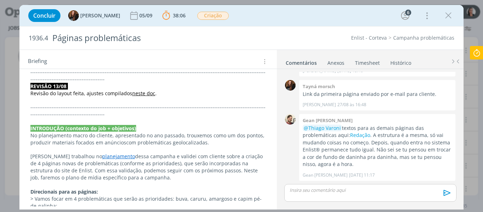
click at [143, 90] on link "neste doc" at bounding box center [143, 93] width 23 height 7
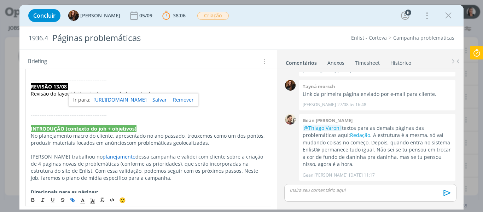
click at [145, 102] on link "https://sobeae.sharepoint.com/:w:/s/SOBEAE/EfmTa4czjJRDrLeblZ-Dt0wBzLqDygnM3zFh…" at bounding box center [119, 99] width 53 height 9
click at [475, 52] on icon at bounding box center [476, 53] width 13 height 14
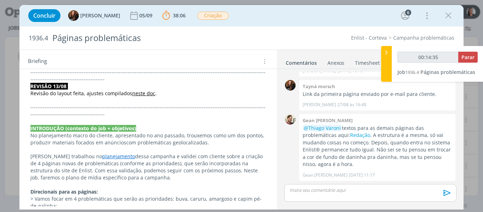
type input "00:14:36"
click at [471, 55] on span "Parar" at bounding box center [467, 57] width 13 height 7
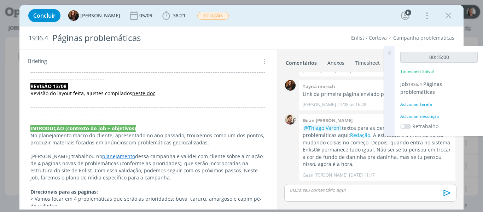
click at [388, 55] on icon at bounding box center [389, 53] width 13 height 14
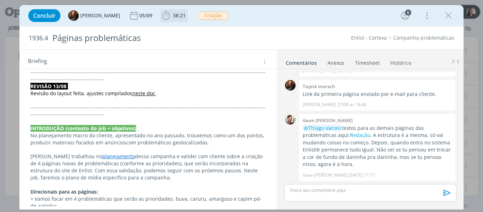
click at [161, 18] on icon "dialog" at bounding box center [166, 15] width 11 height 11
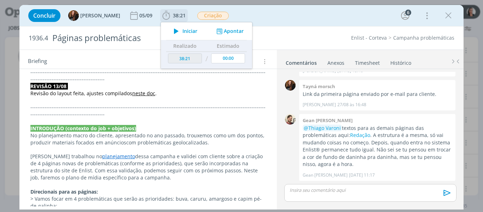
click at [170, 31] on icon "dialog" at bounding box center [176, 31] width 12 height 9
click at [322, 18] on div "Concluir Tayná Morsch 05/09 38:21 Iniciar Apontar Data * 04/09/2025 Horas * 00:…" at bounding box center [242, 15] width 434 height 17
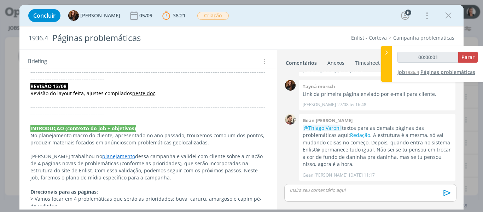
type input "00:00:02"
click at [384, 57] on div at bounding box center [386, 64] width 11 height 36
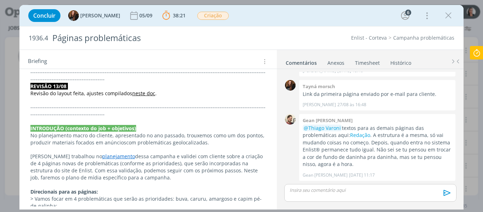
click at [350, 19] on div "Concluir Tayná Morsch 05/09 38:21 Parar Apontar Data * 04/09/2025 Horas * 00:00…" at bounding box center [242, 15] width 434 height 17
